Goal: Task Accomplishment & Management: Use online tool/utility

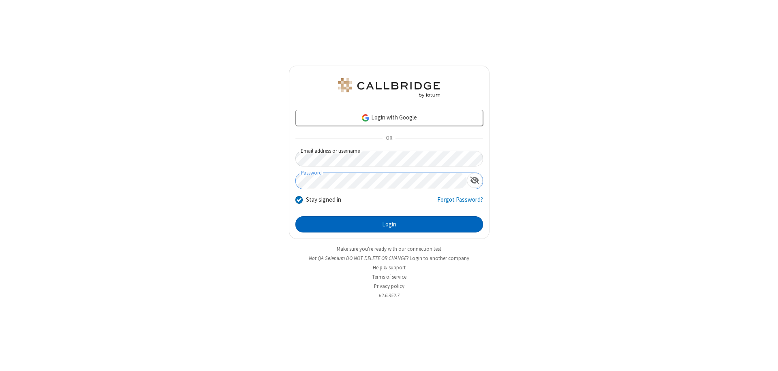
click at [389, 224] on button "Login" at bounding box center [389, 224] width 188 height 16
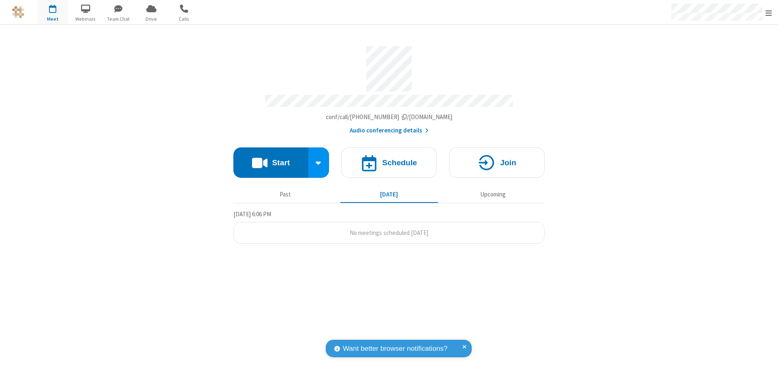
click at [271, 159] on button "Start" at bounding box center [270, 162] width 75 height 30
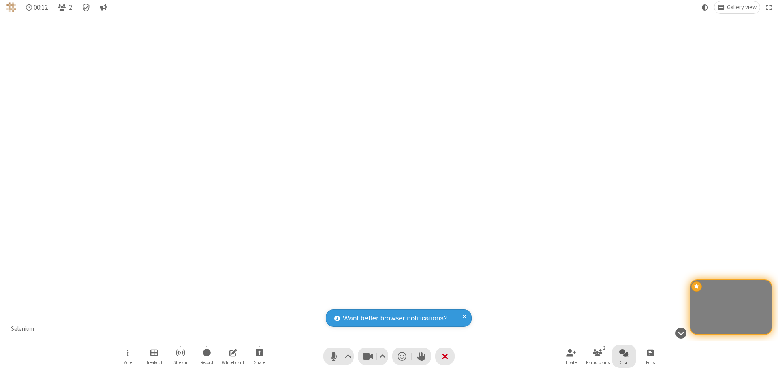
click at [624, 352] on span "Open chat" at bounding box center [624, 353] width 10 height 10
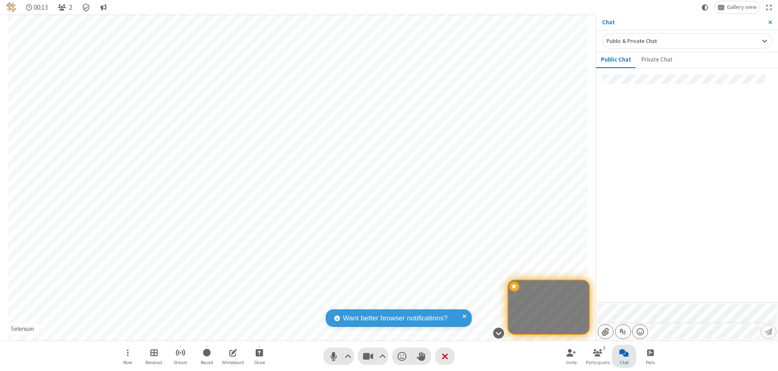
type input "C:\fakepath\doc_test.docx"
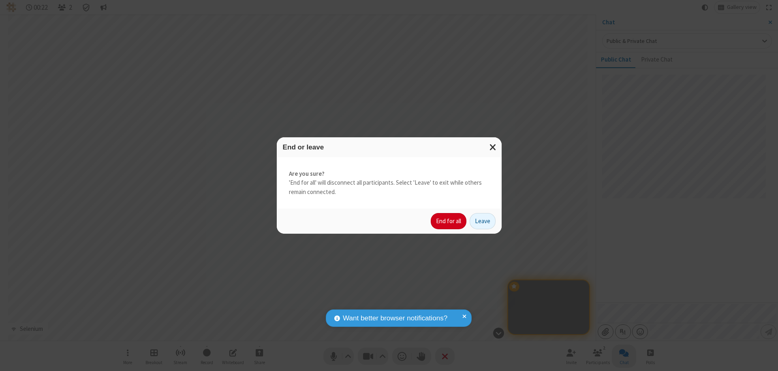
click at [449, 221] on button "End for all" at bounding box center [449, 221] width 36 height 16
